Goal: Task Accomplishment & Management: Manage account settings

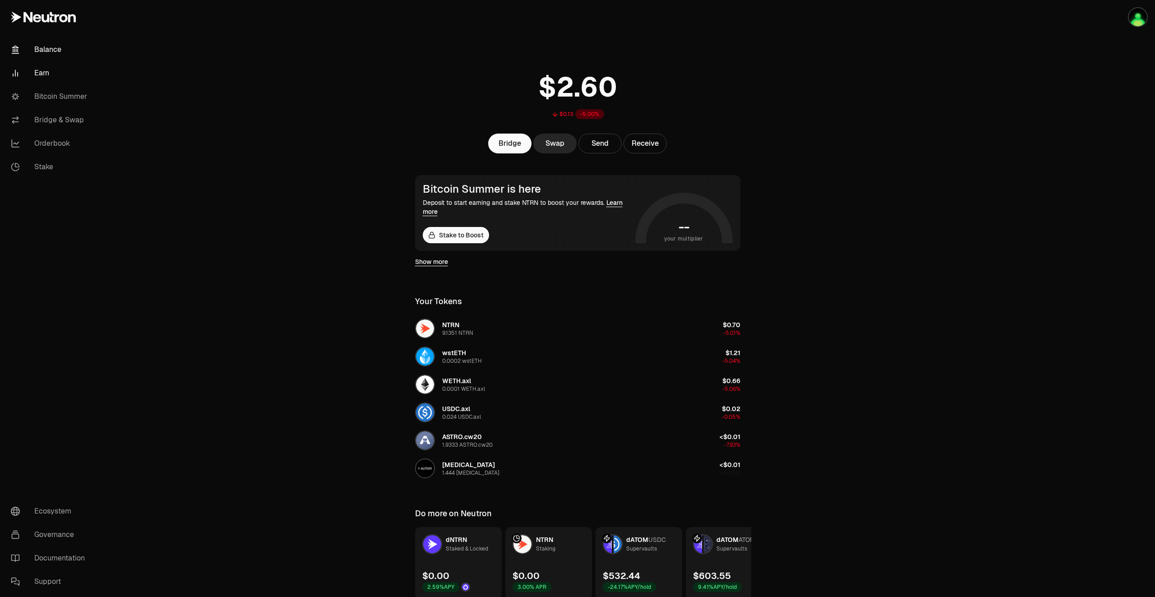
click at [42, 75] on link "Earn" at bounding box center [51, 72] width 94 height 23
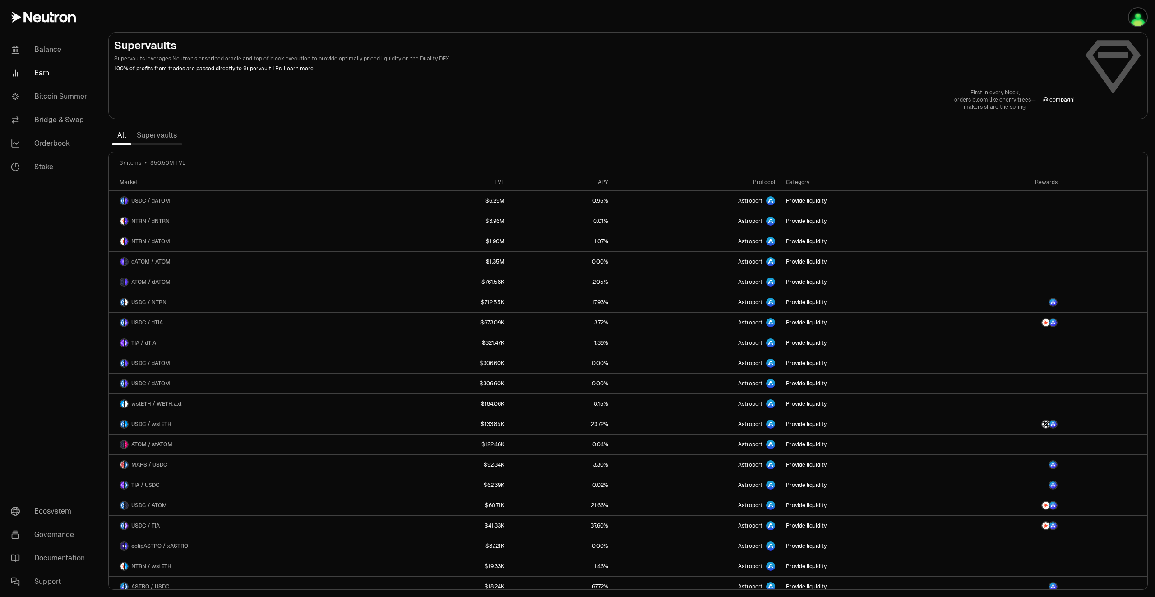
click at [161, 138] on link "Supervaults" at bounding box center [156, 135] width 51 height 18
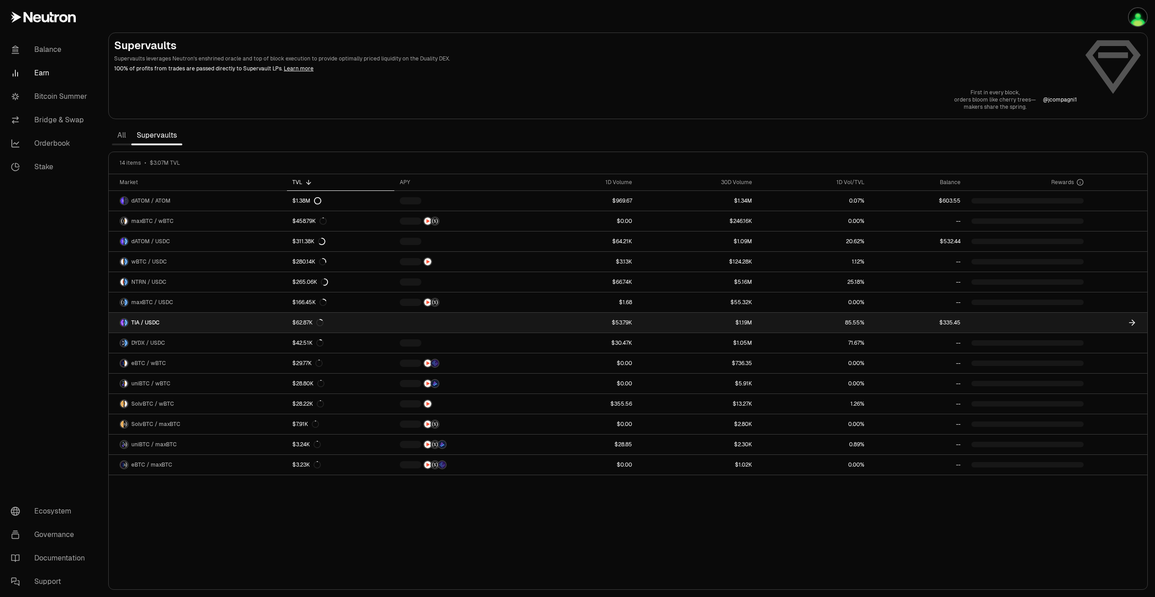
click at [1046, 318] on link at bounding box center [1027, 323] width 123 height 20
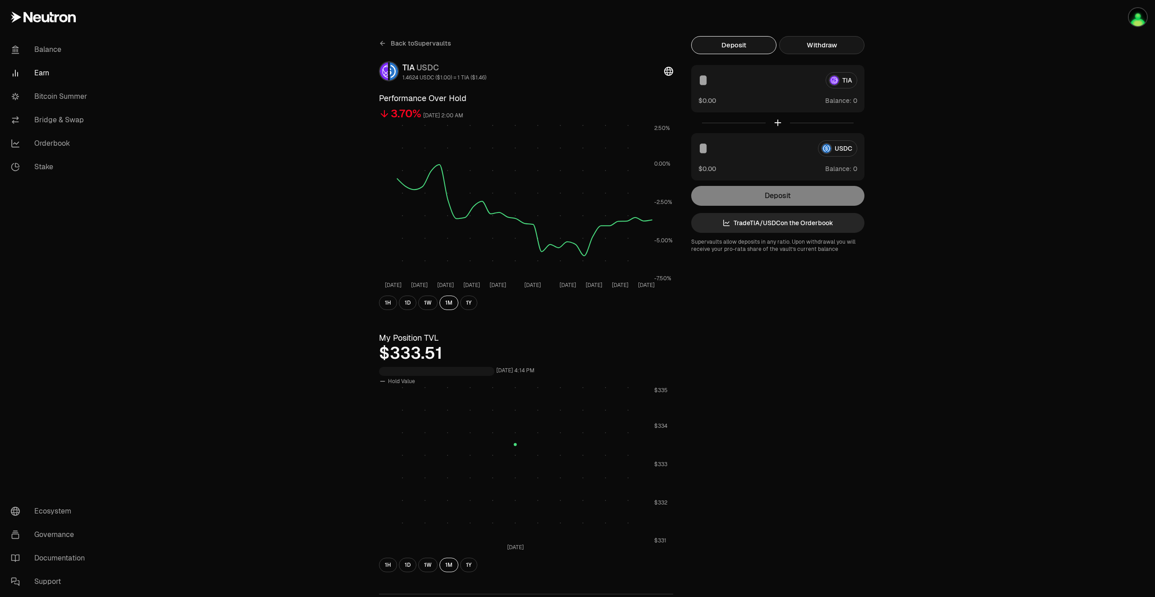
click at [837, 46] on button "Withdraw" at bounding box center [821, 45] width 85 height 18
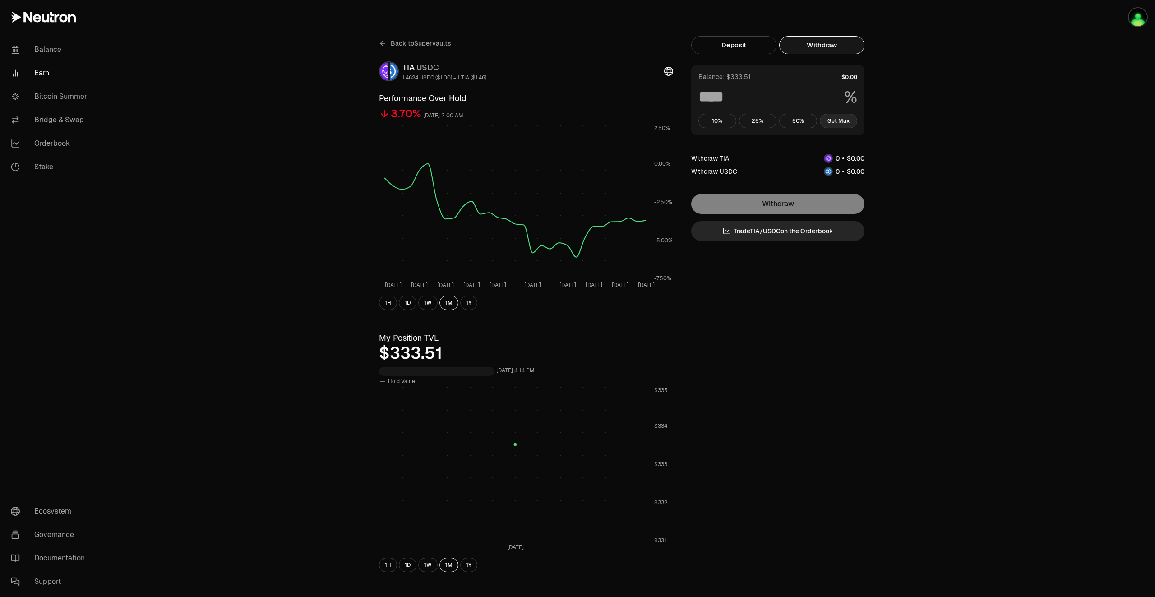
click at [834, 122] on button "Get Max" at bounding box center [839, 121] width 38 height 14
type input "***"
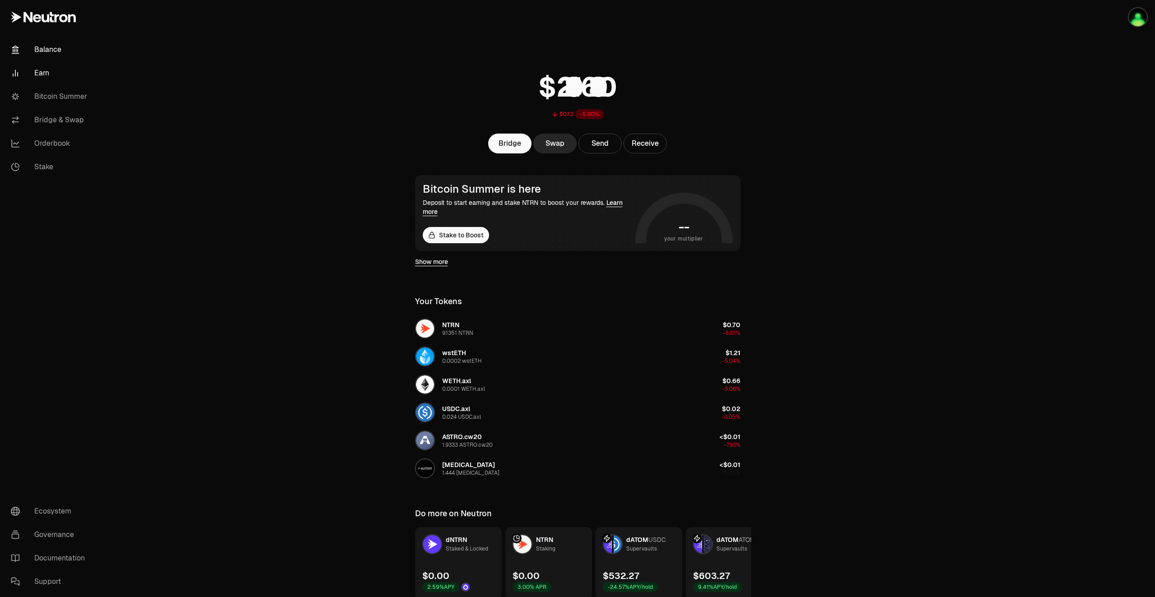
click at [45, 71] on link "Earn" at bounding box center [51, 72] width 94 height 23
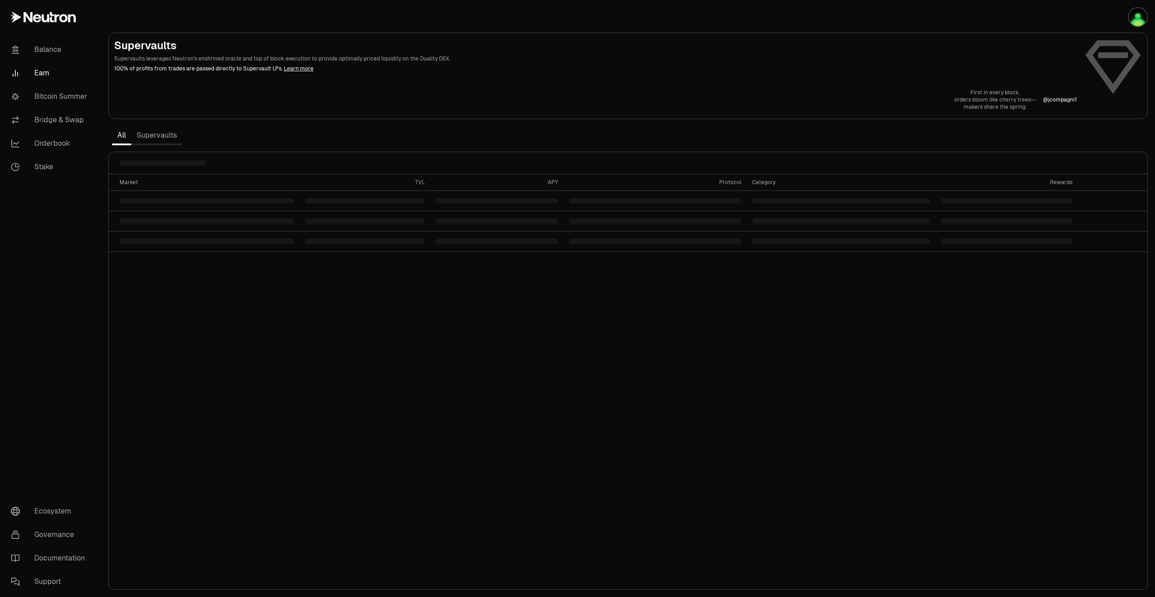
click at [163, 138] on link "Supervaults" at bounding box center [156, 135] width 51 height 18
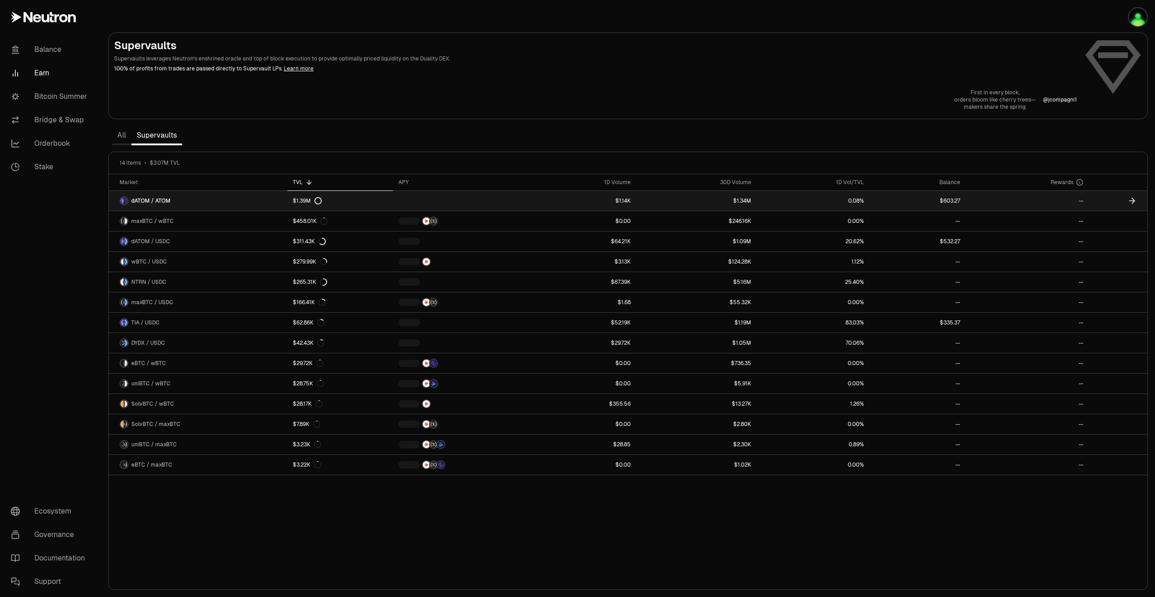
click at [1128, 202] on icon at bounding box center [1131, 200] width 9 height 9
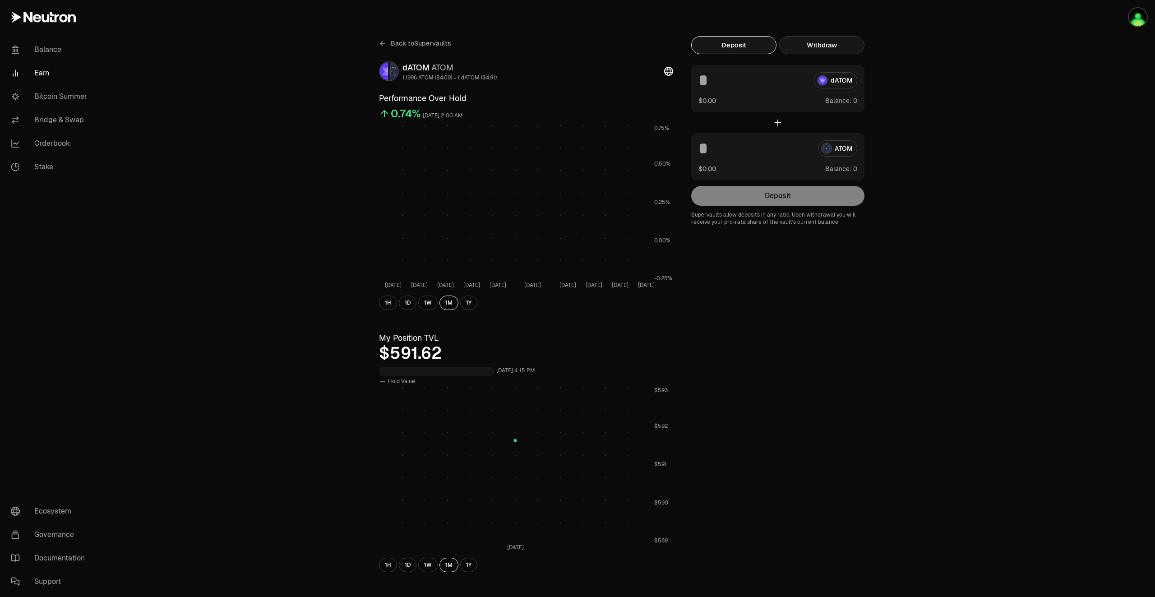
click at [812, 45] on button "Withdraw" at bounding box center [821, 45] width 85 height 18
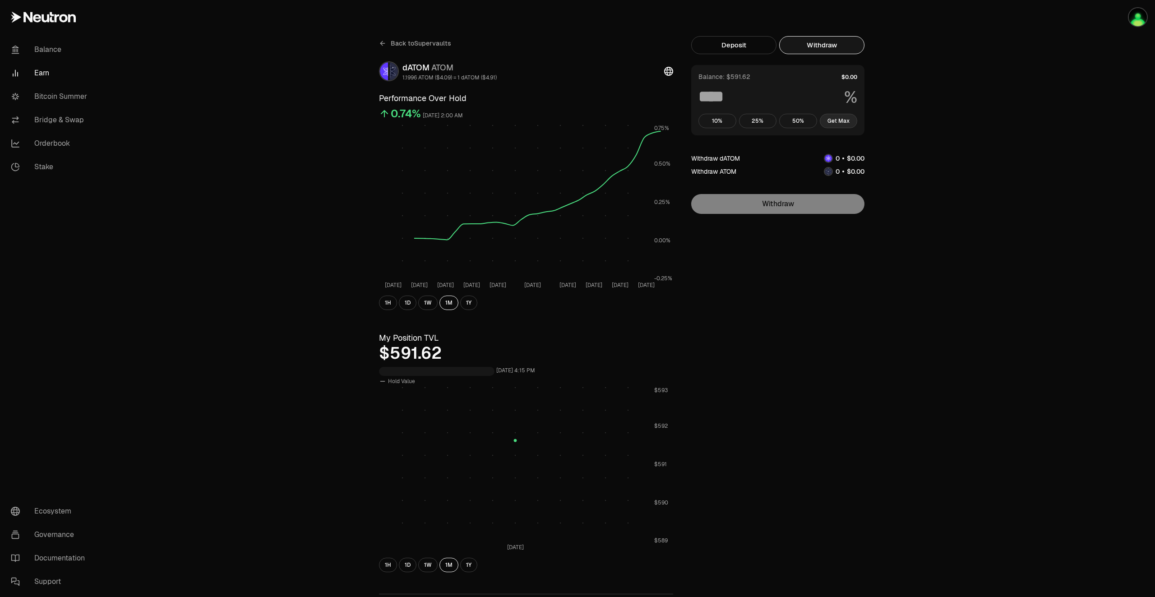
click at [836, 122] on button "Get Max" at bounding box center [839, 121] width 38 height 14
type input "***"
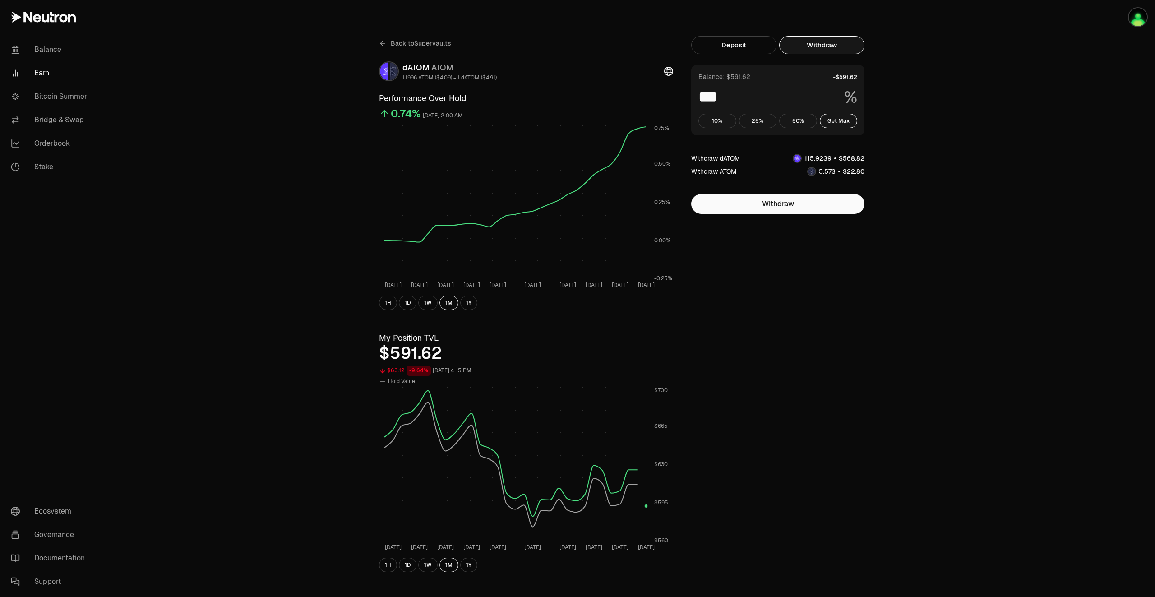
click at [427, 41] on span "Back to Supervaults" at bounding box center [421, 43] width 60 height 9
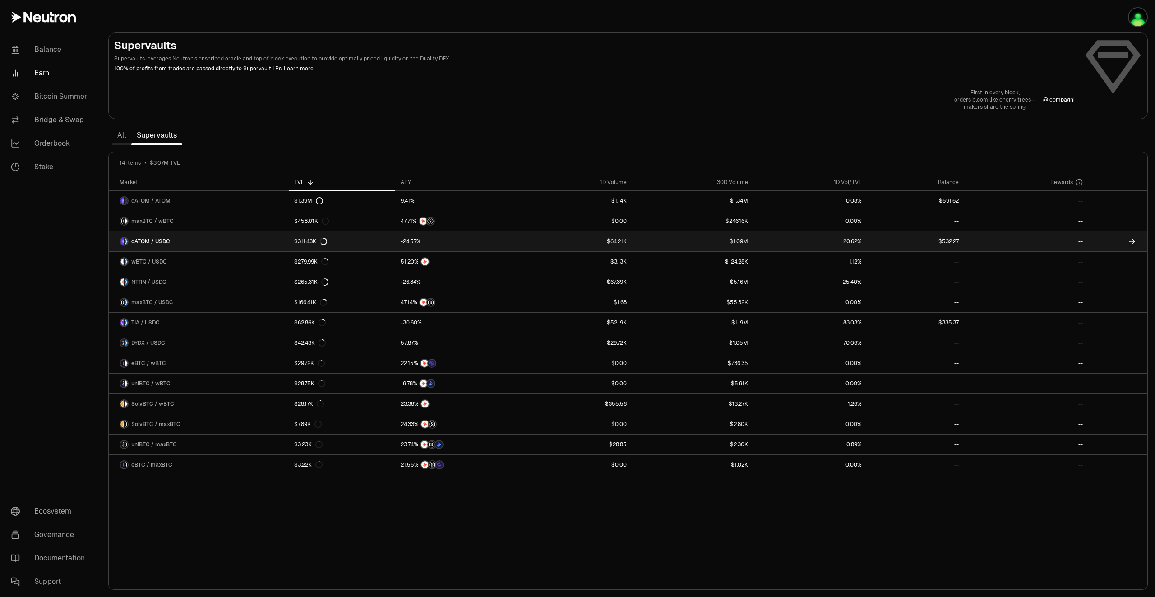
click at [1133, 240] on icon at bounding box center [1133, 241] width 3 height 5
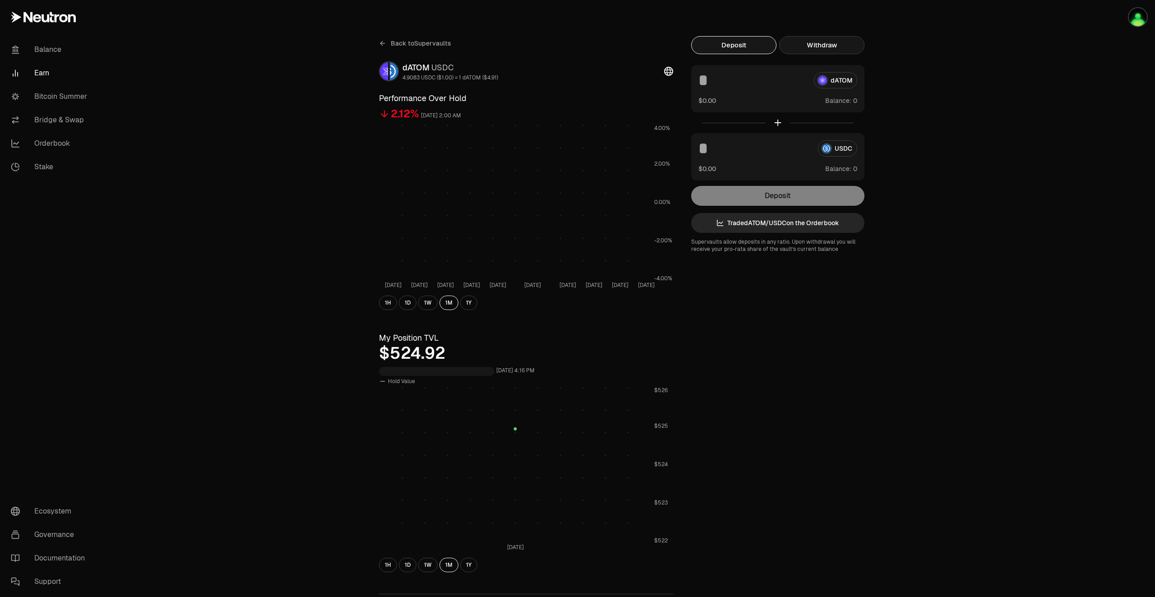
click at [818, 41] on button "Withdraw" at bounding box center [821, 45] width 85 height 18
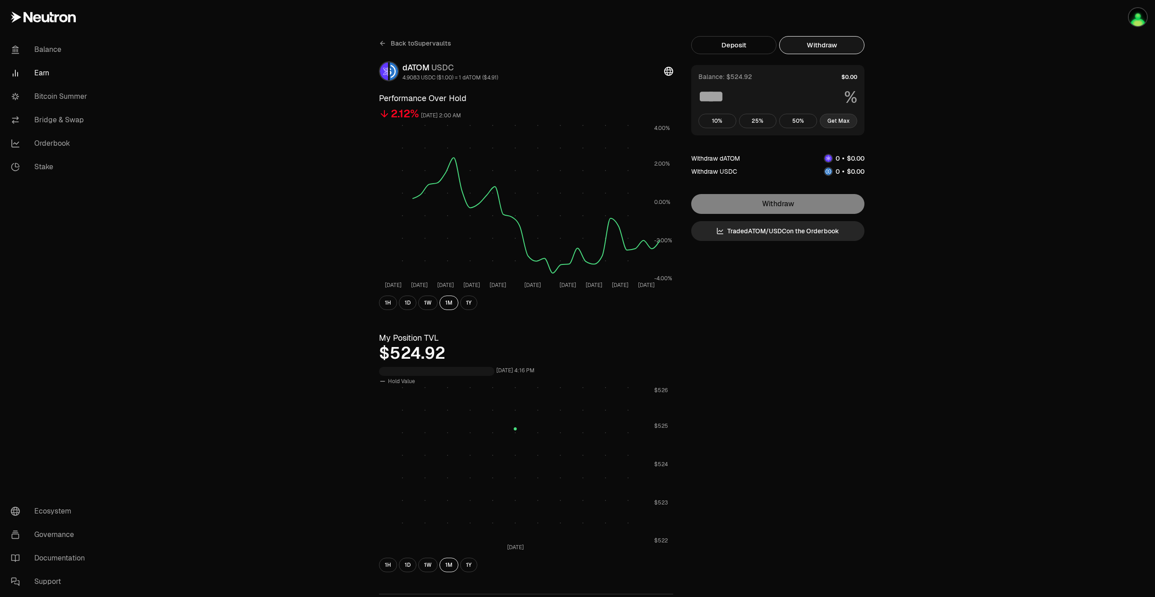
click at [845, 120] on button "Get Max" at bounding box center [839, 121] width 38 height 14
type input "***"
